Goal: Task Accomplishment & Management: Manage account settings

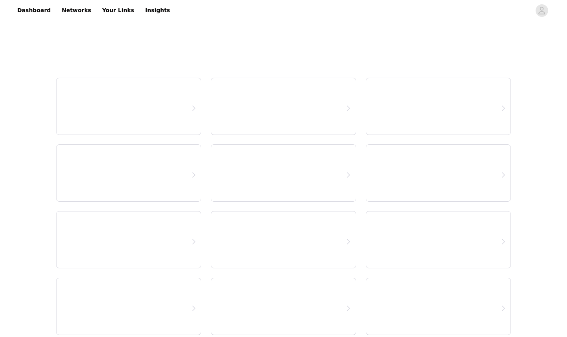
select select "12"
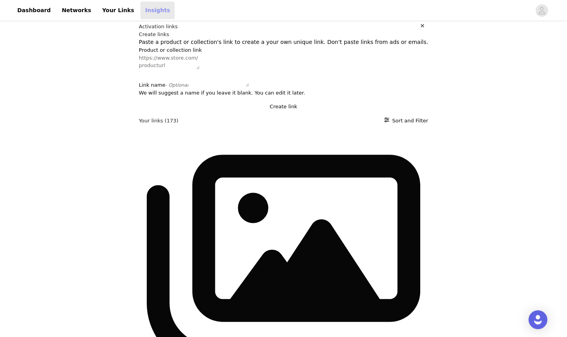
click at [141, 13] on link "Insights" at bounding box center [158, 11] width 34 height 18
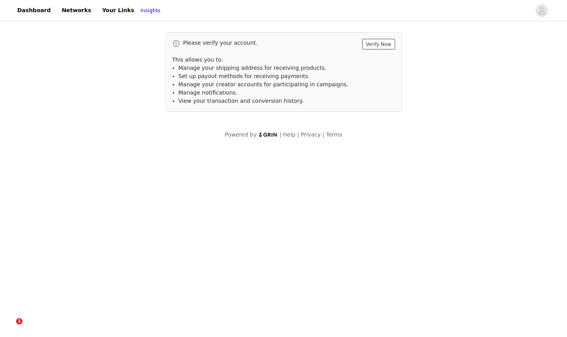
click at [391, 43] on button "Verify Now" at bounding box center [378, 44] width 33 height 11
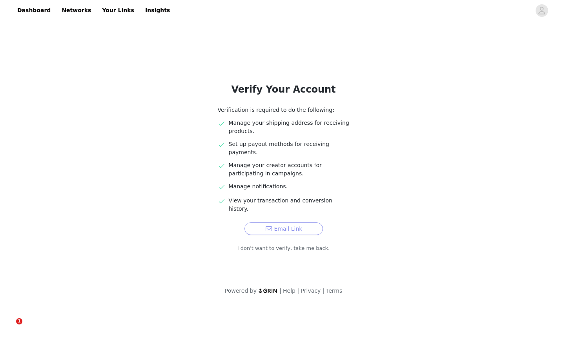
click at [299, 223] on button "Email Link" at bounding box center [284, 229] width 79 height 13
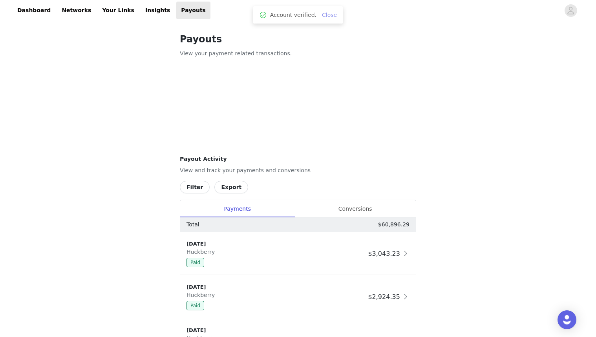
click at [329, 14] on link "Close" at bounding box center [329, 15] width 15 height 6
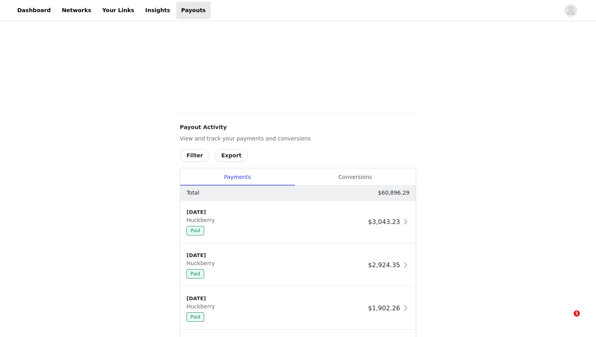
scroll to position [328, 0]
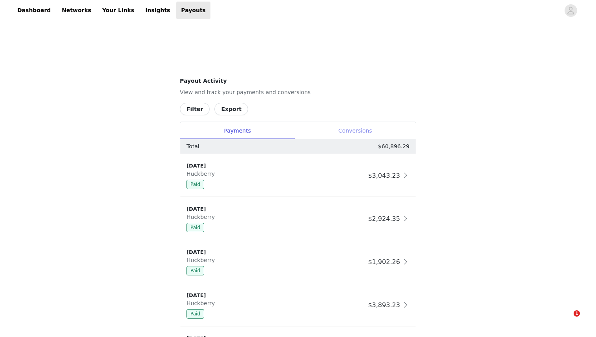
click at [353, 134] on div "Conversions" at bounding box center [355, 131] width 121 height 18
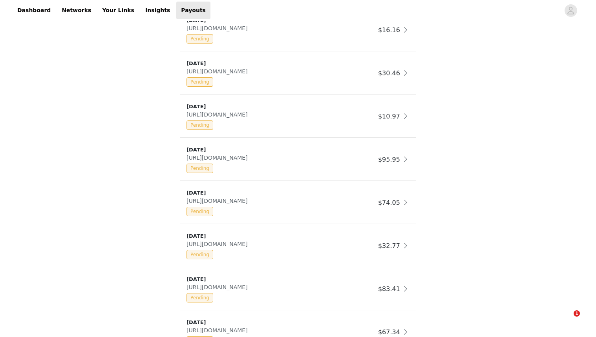
scroll to position [475, 0]
